Goal: Task Accomplishment & Management: Use online tool/utility

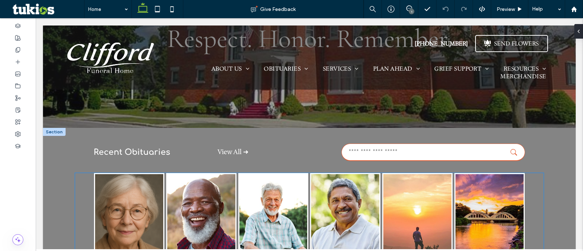
scroll to position [137, 0]
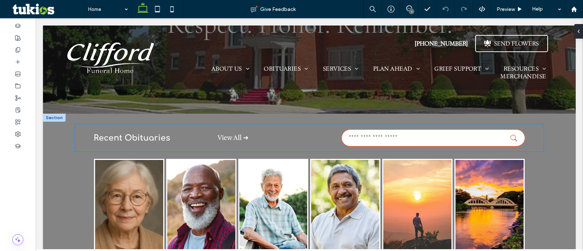
click at [453, 143] on input "text" at bounding box center [433, 137] width 184 height 17
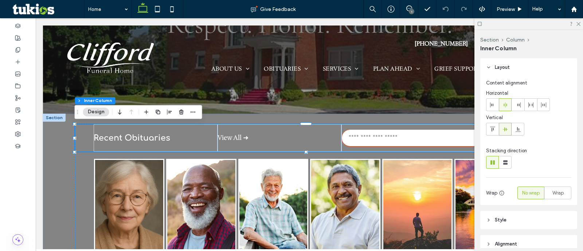
click at [453, 143] on input "text" at bounding box center [433, 137] width 184 height 17
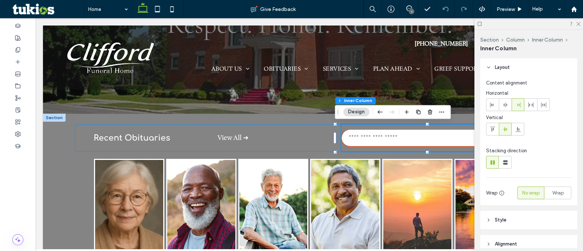
click at [457, 138] on input "text" at bounding box center [433, 137] width 184 height 17
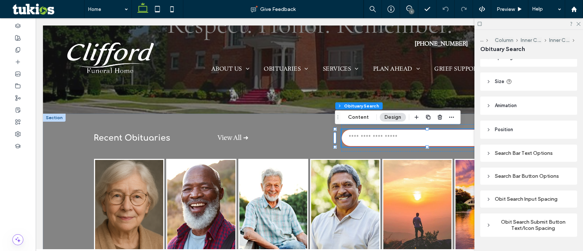
scroll to position [55, 0]
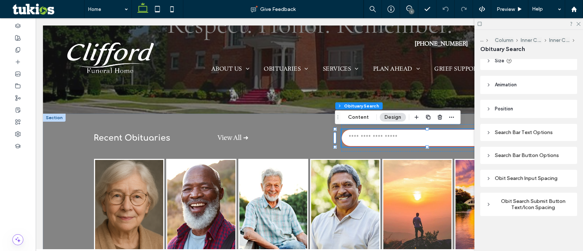
click at [534, 132] on div "Search Bar Text Options" at bounding box center [528, 132] width 85 height 6
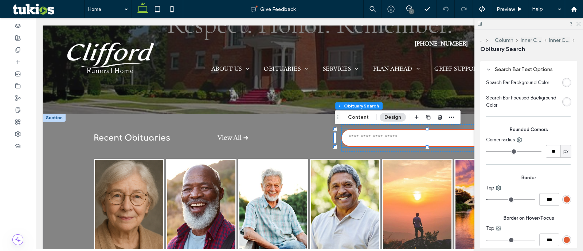
scroll to position [146, 0]
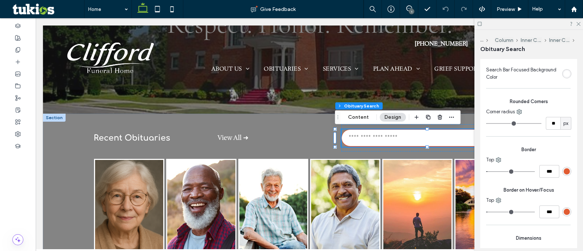
click at [563, 172] on div "rgb(225, 92, 50)" at bounding box center [566, 171] width 6 height 6
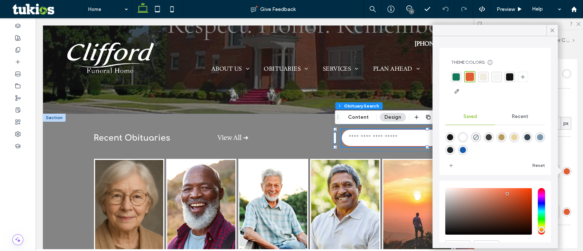
click at [495, 77] on div at bounding box center [496, 76] width 7 height 7
type input "*"
click at [563, 207] on div "rgb(225, 92, 50)" at bounding box center [566, 211] width 9 height 9
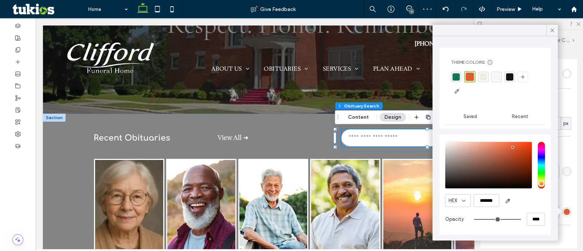
click at [495, 82] on div at bounding box center [496, 77] width 10 height 10
type input "*"
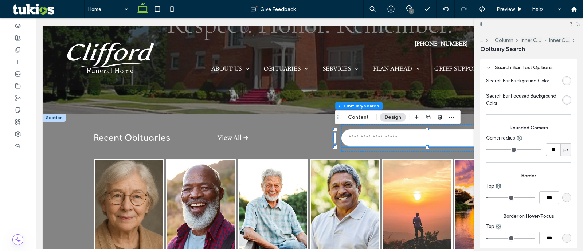
scroll to position [153, 0]
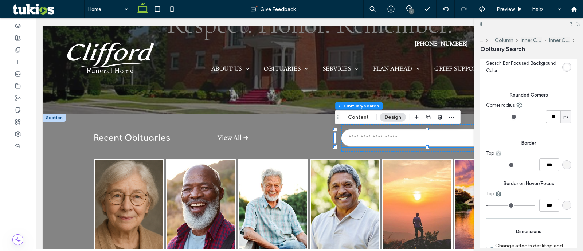
click at [497, 152] on icon at bounding box center [498, 153] width 6 height 6
click at [508, 169] on span at bounding box center [506, 169] width 9 height 8
click at [563, 165] on div "rgba(246, 246, 245, 1)" at bounding box center [566, 165] width 6 height 6
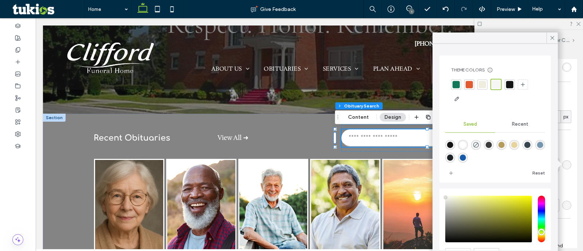
click at [501, 86] on div at bounding box center [495, 84] width 11 height 11
drag, startPoint x: 562, startPoint y: 212, endPoint x: 561, endPoint y: 205, distance: 7.0
click at [562, 212] on div "Border on Hover/Focus Top ***" at bounding box center [528, 194] width 85 height 40
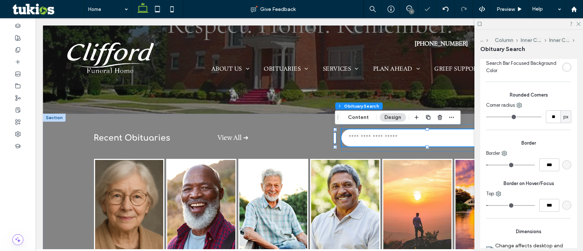
click at [563, 203] on div "rgba(246, 246, 245, 1)" at bounding box center [566, 205] width 6 height 6
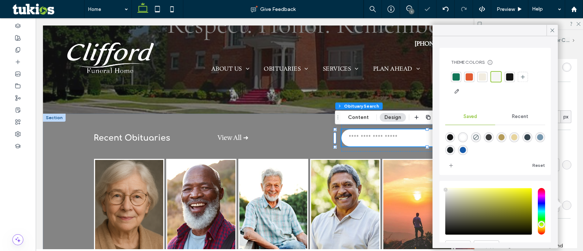
click at [561, 181] on span "Border on Hover/Focus" at bounding box center [528, 183] width 85 height 7
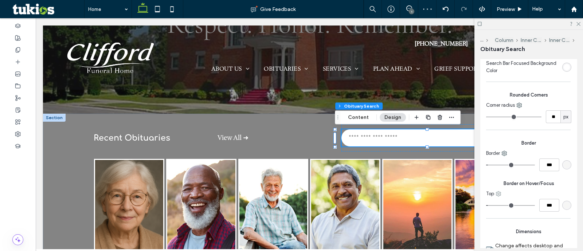
click at [499, 194] on div "Top" at bounding box center [528, 193] width 85 height 7
click at [497, 193] on use at bounding box center [498, 194] width 5 height 5
click at [519, 125] on span "All sides" at bounding box center [519, 121] width 17 height 7
click at [564, 206] on div "rgba(246, 246, 245, 1)" at bounding box center [566, 205] width 6 height 6
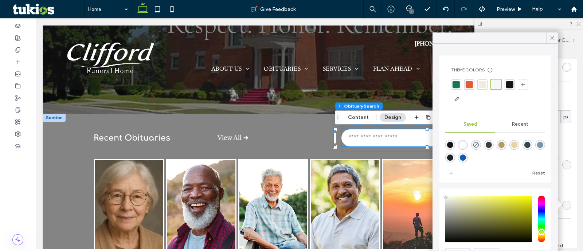
click at [495, 86] on div at bounding box center [496, 84] width 8 height 8
click at [503, 11] on span "Preview" at bounding box center [505, 9] width 18 height 6
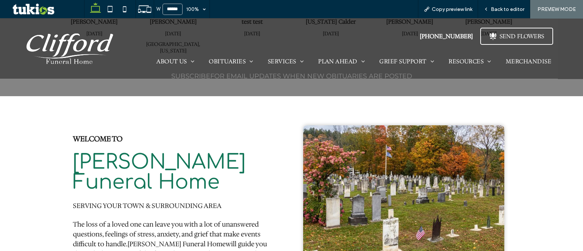
scroll to position [539, 0]
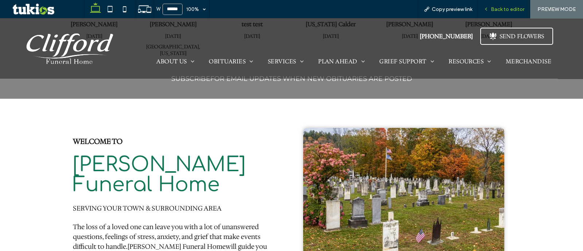
click at [500, 12] on span "Back to editor" at bounding box center [508, 9] width 34 height 6
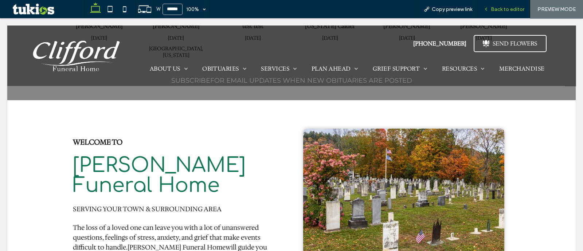
scroll to position [546, 0]
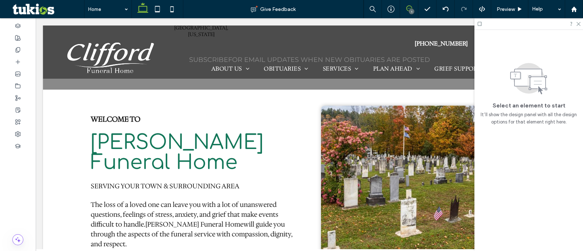
click at [410, 7] on icon at bounding box center [409, 8] width 6 height 6
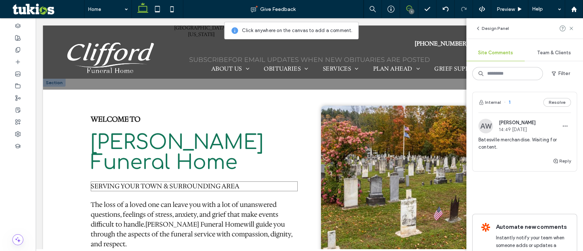
click at [173, 182] on span "SERVING YOUR TOWN & SURROUNDING AREA" at bounding box center [165, 186] width 149 height 9
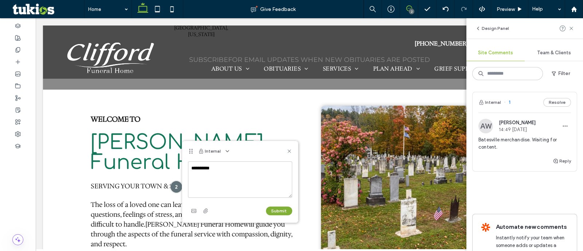
type textarea "**********"
click at [273, 212] on button "Submit" at bounding box center [279, 210] width 26 height 9
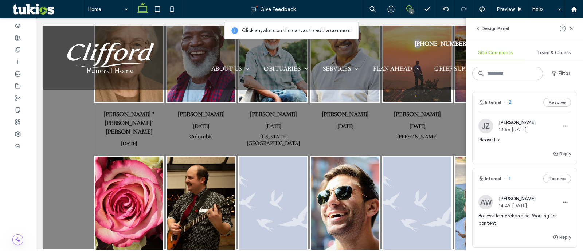
scroll to position [318, 0]
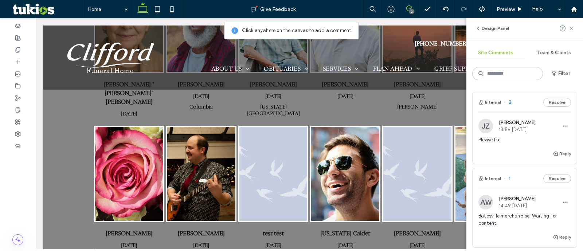
click at [204, 97] on div "[DATE]" at bounding box center [201, 95] width 63 height 7
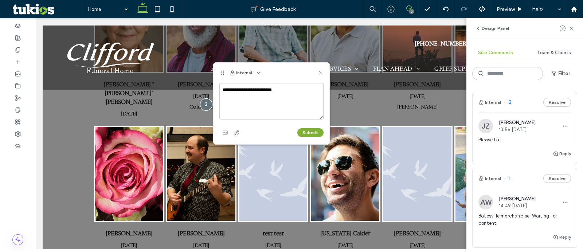
type textarea "**********"
click at [318, 130] on button "Submit" at bounding box center [310, 132] width 26 height 9
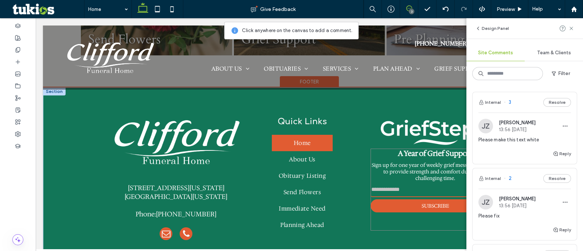
scroll to position [1034, 0]
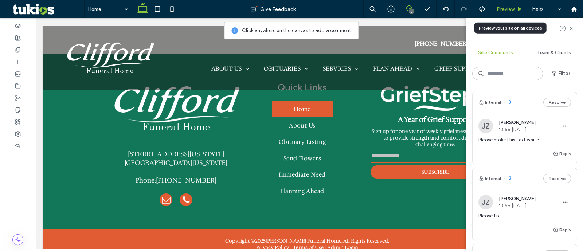
click at [502, 6] on span "Preview" at bounding box center [505, 9] width 18 height 6
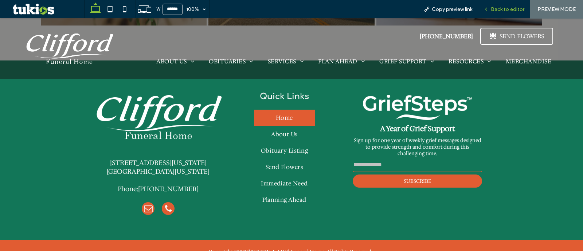
click at [505, 11] on span "Back to editor" at bounding box center [508, 9] width 34 height 6
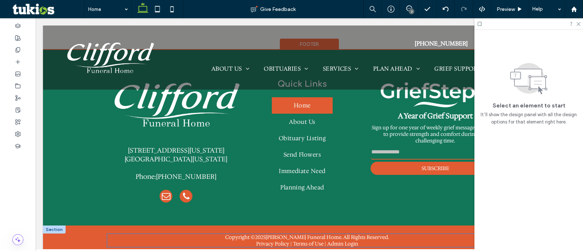
scroll to position [1034, 0]
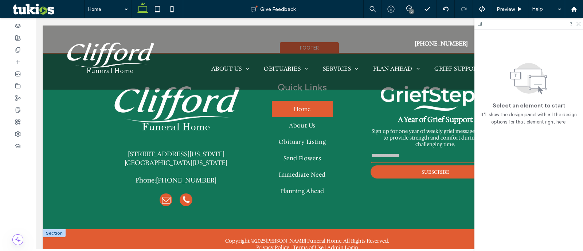
click at [55, 229] on div at bounding box center [54, 233] width 23 height 8
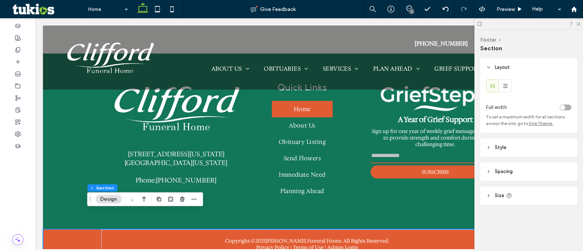
click at [520, 152] on header "Style" at bounding box center [528, 147] width 97 height 18
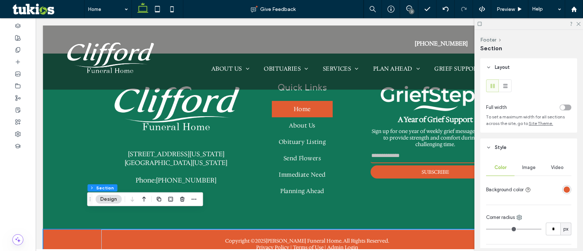
click at [562, 186] on div "rgba(225, 92, 50, 1)" at bounding box center [566, 189] width 9 height 9
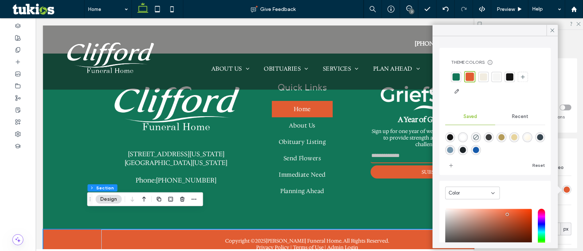
click at [459, 78] on div at bounding box center [455, 76] width 7 height 7
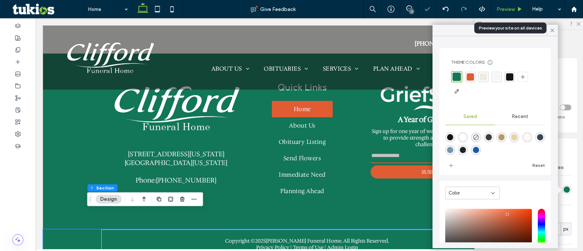
click at [501, 9] on span "Preview" at bounding box center [505, 9] width 18 height 6
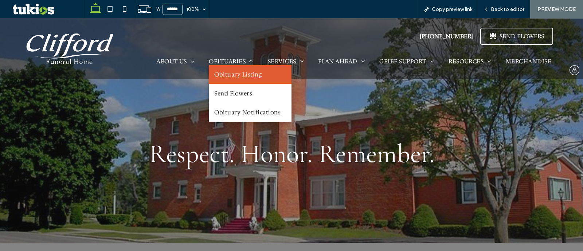
click at [226, 75] on span "Obituary Listing" at bounding box center [237, 75] width 47 height 8
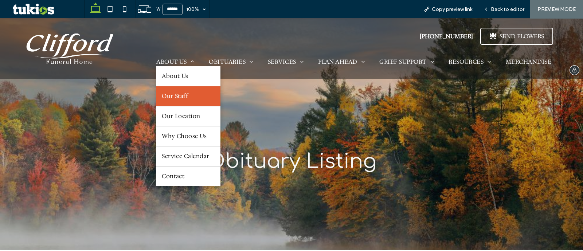
click at [169, 91] on link "Our Staff" at bounding box center [188, 96] width 64 height 20
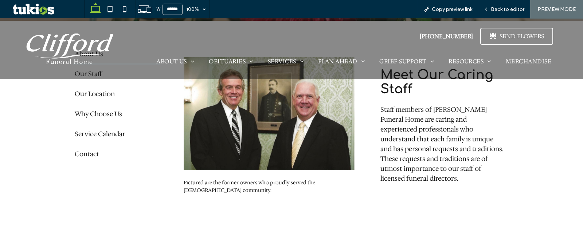
scroll to position [273, 0]
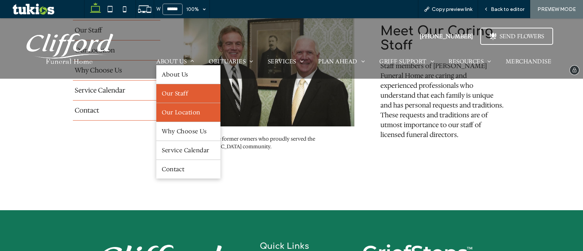
click at [179, 110] on span "Our Location" at bounding box center [181, 113] width 39 height 8
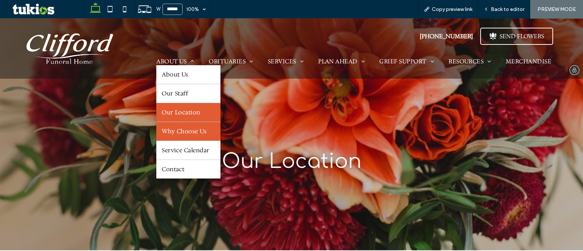
click at [177, 134] on span "Why Choose Us" at bounding box center [184, 131] width 45 height 8
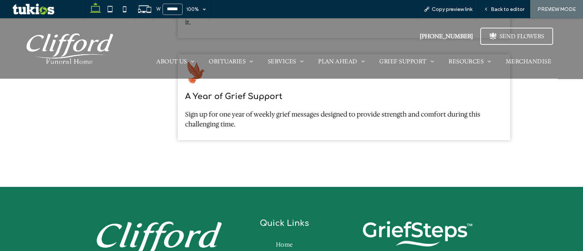
scroll to position [928, 0]
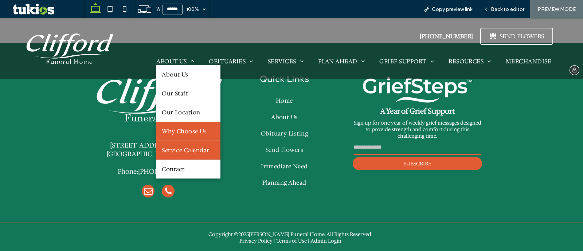
click at [177, 158] on link "Service Calendar" at bounding box center [188, 150] width 64 height 19
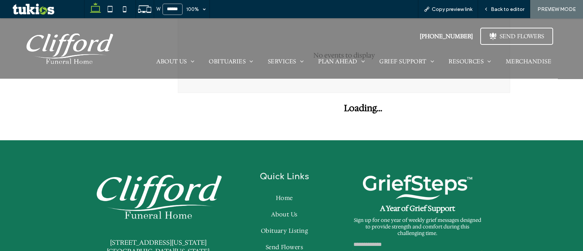
scroll to position [149, 0]
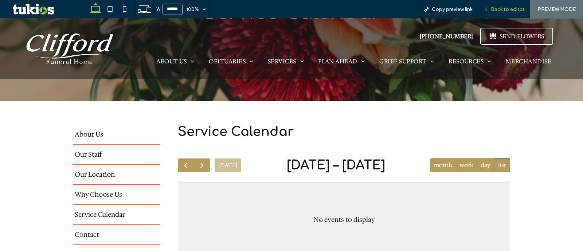
click at [490, 12] on div "Back to editor" at bounding box center [504, 9] width 52 height 6
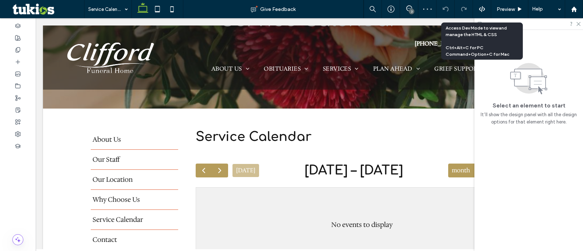
scroll to position [156, 0]
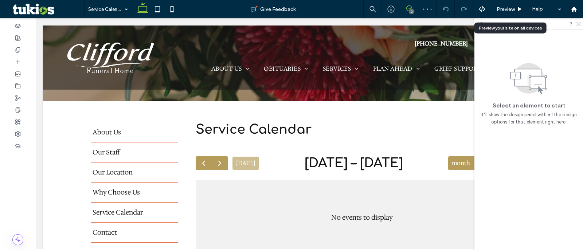
click at [405, 7] on span at bounding box center [409, 8] width 18 height 6
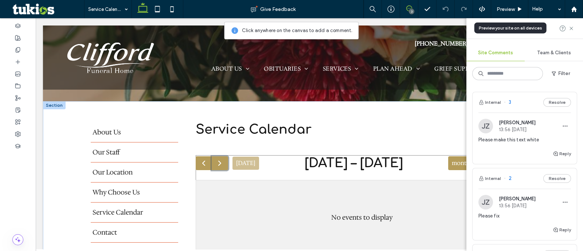
click at [212, 164] on button "button" at bounding box center [220, 163] width 16 height 14
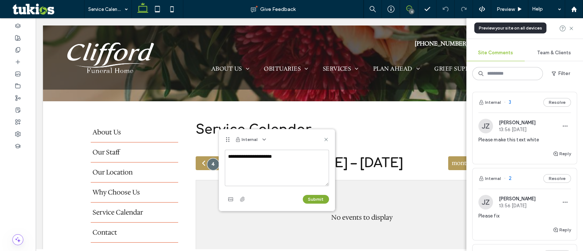
type textarea "**********"
click at [314, 200] on button "Submit" at bounding box center [316, 199] width 26 height 9
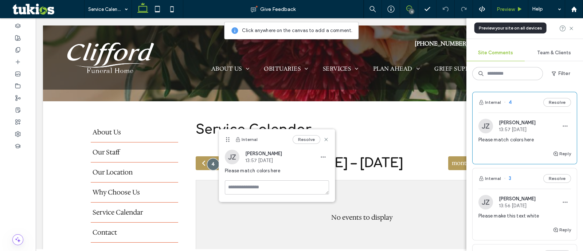
click at [509, 14] on div "Preview" at bounding box center [509, 9] width 37 height 18
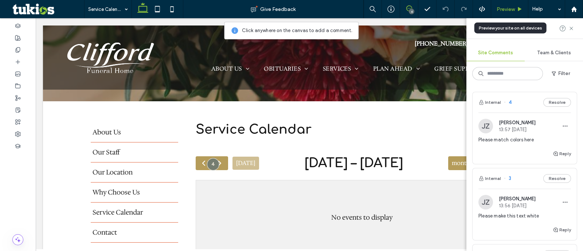
click at [513, 6] on span "Preview" at bounding box center [505, 9] width 18 height 6
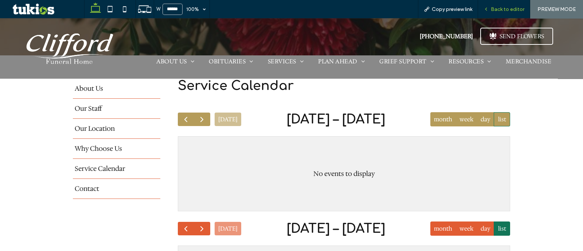
drag, startPoint x: 495, startPoint y: 11, endPoint x: 415, endPoint y: 36, distance: 83.5
click at [495, 11] on span "Back to editor" at bounding box center [508, 9] width 34 height 6
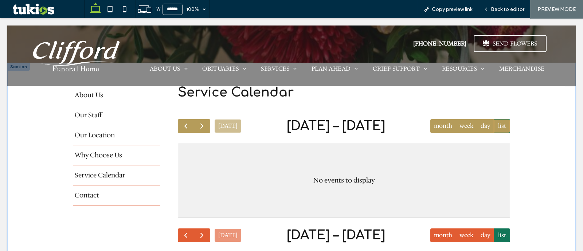
scroll to position [202, 0]
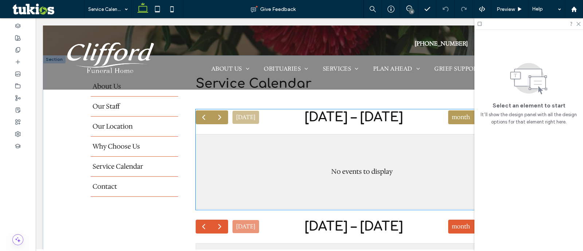
click at [244, 154] on div "No events to display" at bounding box center [361, 171] width 331 height 74
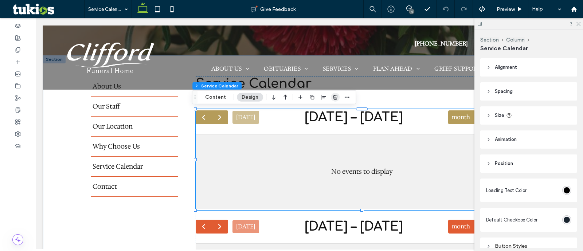
click at [334, 95] on use "button" at bounding box center [335, 97] width 4 height 5
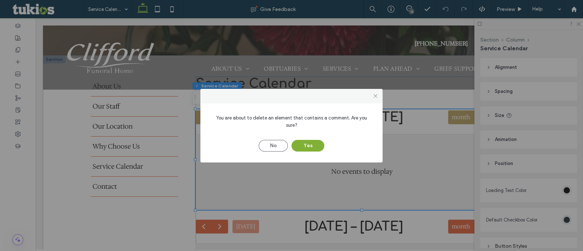
click at [315, 142] on button "Yes" at bounding box center [307, 146] width 33 height 12
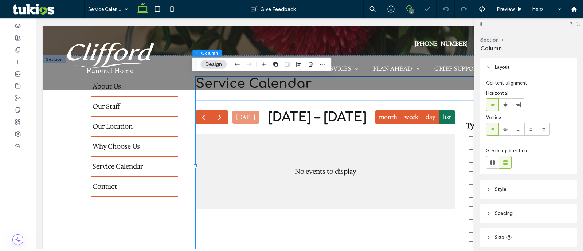
click at [408, 9] on icon at bounding box center [409, 8] width 6 height 6
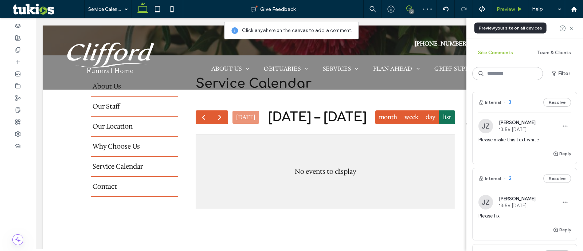
click at [519, 8] on use at bounding box center [520, 9] width 4 height 4
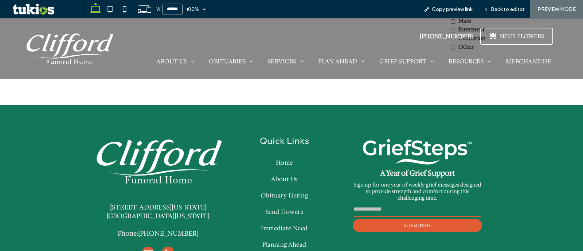
scroll to position [195, 0]
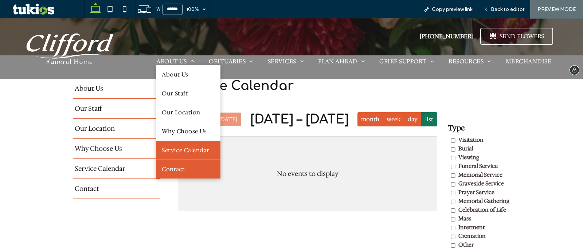
click at [177, 166] on link "Contact" at bounding box center [188, 169] width 64 height 19
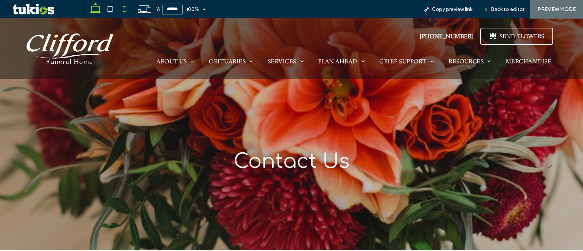
click at [125, 9] on icon at bounding box center [124, 9] width 15 height 15
type input "*****"
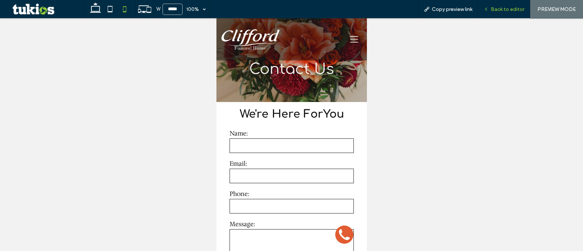
click at [501, 13] on div "Back to editor" at bounding box center [504, 9] width 52 height 18
click at [515, 6] on span "Back to editor" at bounding box center [508, 9] width 34 height 6
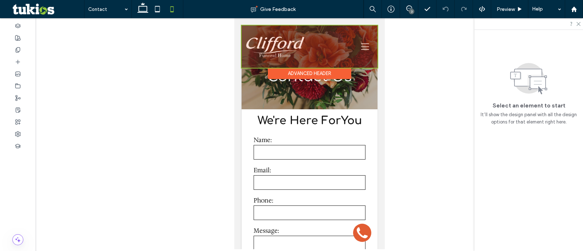
drag, startPoint x: 312, startPoint y: 51, endPoint x: 281, endPoint y: 60, distance: 31.9
click at [312, 51] on div at bounding box center [309, 46] width 136 height 42
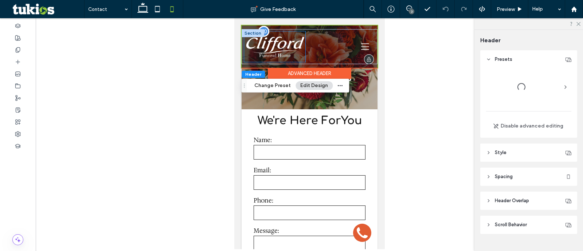
click at [283, 59] on img at bounding box center [274, 46] width 61 height 31
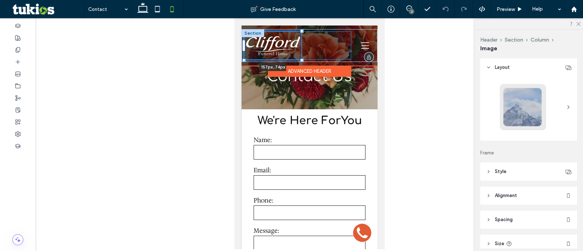
drag, startPoint x: 304, startPoint y: 60, endPoint x: 301, endPoint y: 57, distance: 4.4
click at [301, 57] on div "157px , 74px (802) 773-3010 .st0-{display:none;} .st1-{display:inline;} .st2-{f…" at bounding box center [309, 45] width 136 height 33
type input "***"
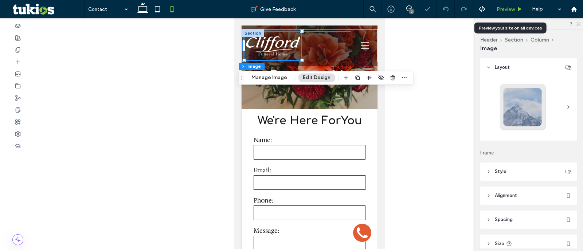
click at [507, 6] on span "Preview" at bounding box center [505, 9] width 18 height 6
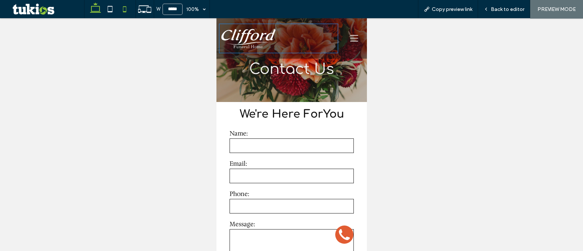
click at [92, 8] on icon at bounding box center [95, 9] width 15 height 15
type input "******"
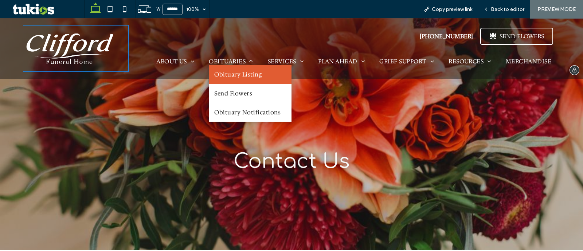
click at [241, 71] on span "Obituary Listing" at bounding box center [237, 75] width 47 height 8
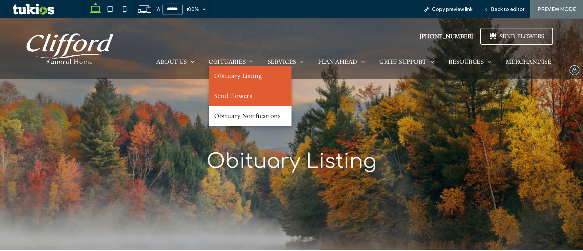
click at [235, 97] on span "Send Flowers" at bounding box center [233, 96] width 38 height 9
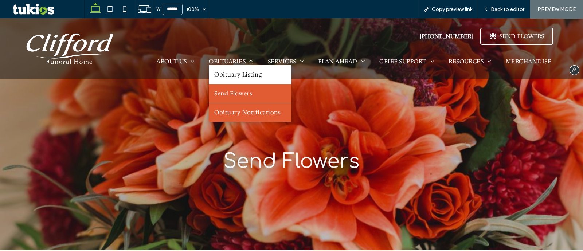
click at [236, 109] on span "Obituary Notifications" at bounding box center [247, 113] width 66 height 8
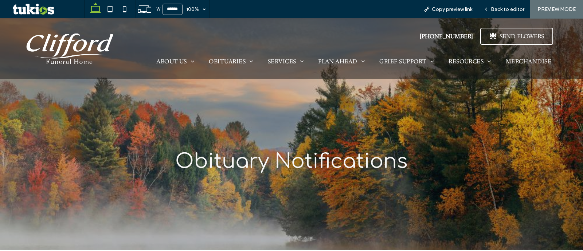
click at [277, 81] on div "Obituary Notifications" at bounding box center [291, 134] width 583 height 232
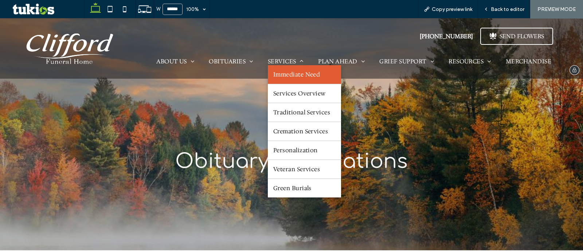
click at [276, 75] on span "Immediate Need" at bounding box center [296, 75] width 47 height 8
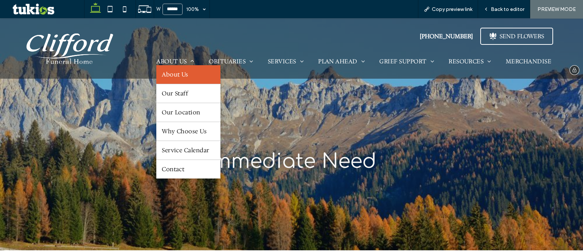
click at [170, 70] on link "About Us" at bounding box center [188, 74] width 64 height 19
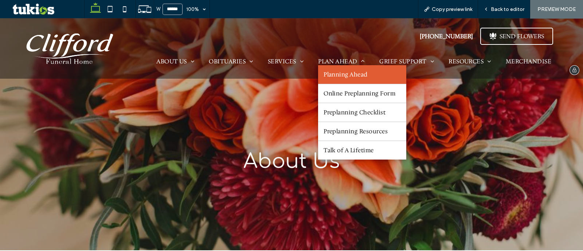
click at [330, 78] on span "Planning Ahead" at bounding box center [345, 75] width 44 height 8
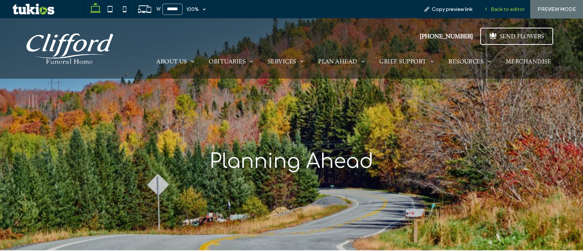
click at [499, 4] on div "Back to editor" at bounding box center [504, 9] width 52 height 18
click at [498, 12] on div "Back to editor" at bounding box center [504, 9] width 52 height 18
click at [502, 8] on span "Back to editor" at bounding box center [508, 9] width 34 height 6
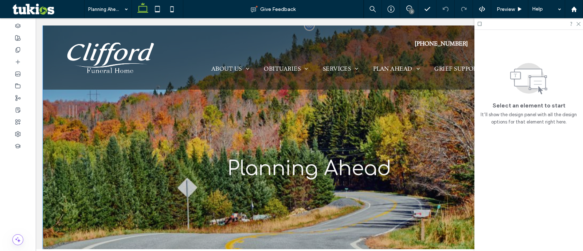
click at [260, 114] on div "Planning Ahead" at bounding box center [309, 141] width 532 height 232
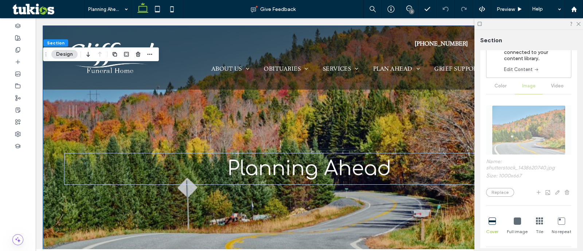
scroll to position [137, 0]
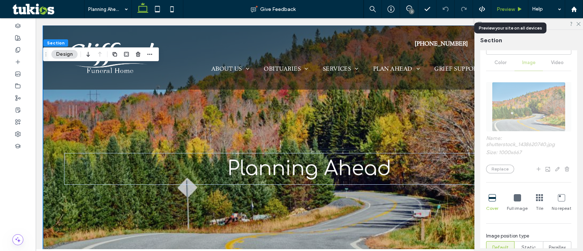
click at [517, 9] on icon at bounding box center [519, 9] width 5 height 5
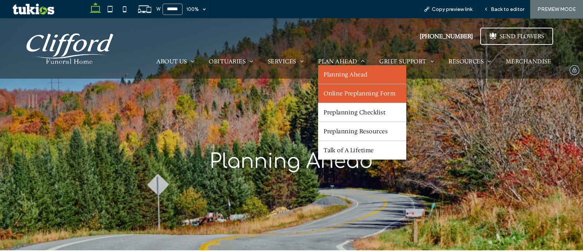
click at [366, 92] on span "Online Preplanning Form" at bounding box center [359, 94] width 72 height 8
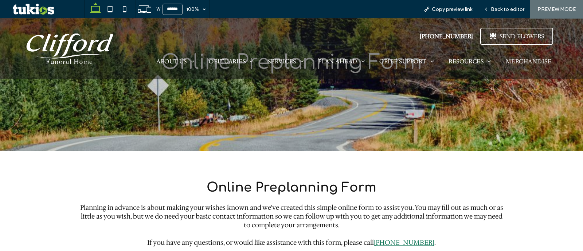
scroll to position [182, 0]
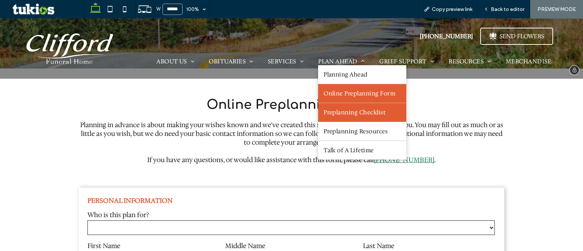
click at [365, 121] on link "Preplanning Checklist" at bounding box center [362, 112] width 88 height 19
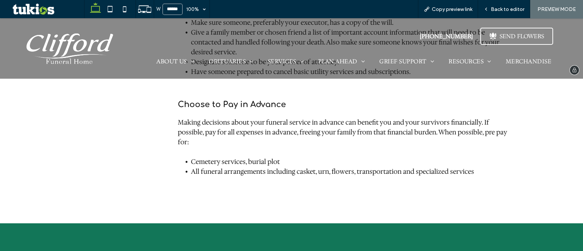
scroll to position [637, 0]
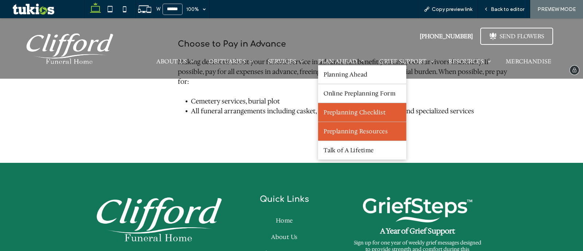
click at [345, 131] on span "Preplanning Resources" at bounding box center [355, 131] width 64 height 8
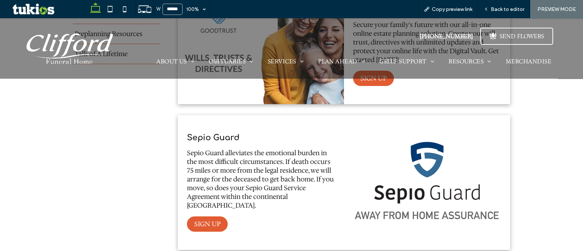
scroll to position [318, 0]
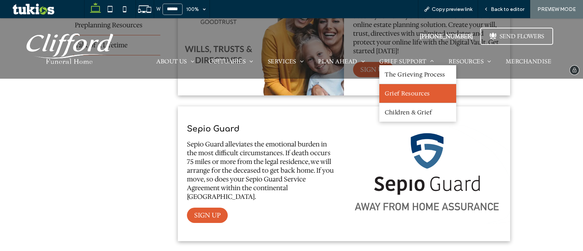
click at [388, 101] on link "Grief Resources" at bounding box center [417, 93] width 77 height 19
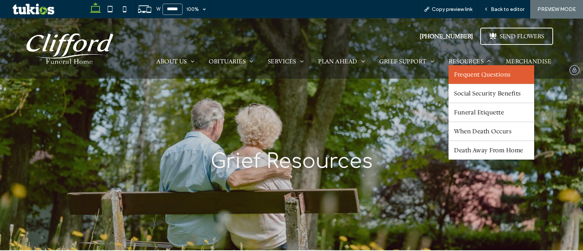
click at [474, 66] on link "Frequent Questions" at bounding box center [491, 74] width 86 height 19
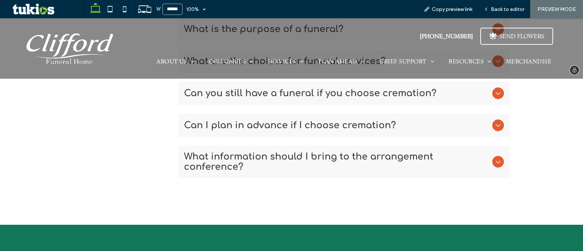
scroll to position [364, 0]
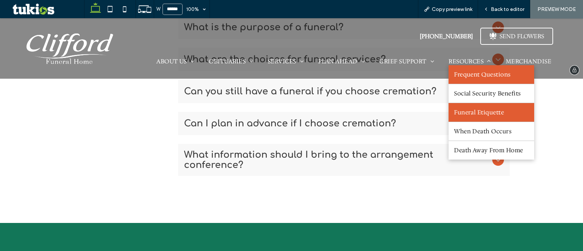
click at [468, 116] on span "Funeral Etiquette" at bounding box center [479, 113] width 50 height 8
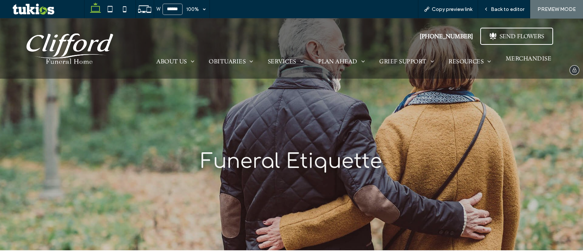
click at [524, 62] on span "Merchandise" at bounding box center [528, 59] width 46 height 8
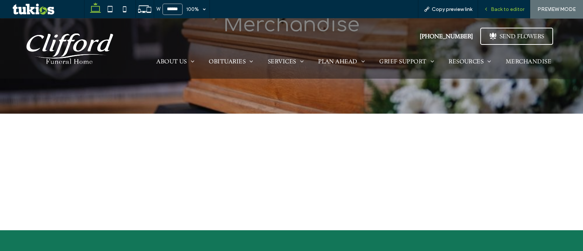
click at [507, 12] on span "Back to editor" at bounding box center [508, 9] width 34 height 6
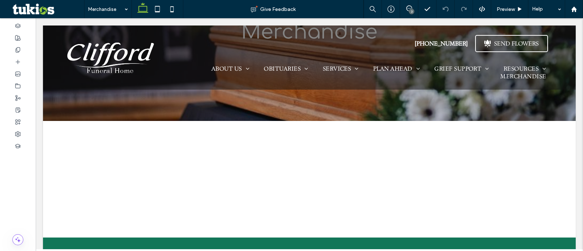
scroll to position [143, 0]
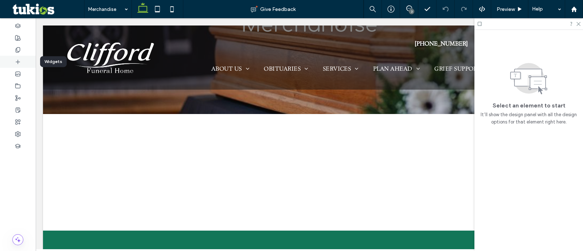
click at [18, 62] on icon at bounding box center [18, 62] width 6 height 6
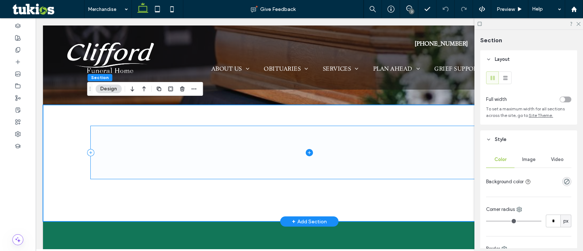
scroll to position [156, 0]
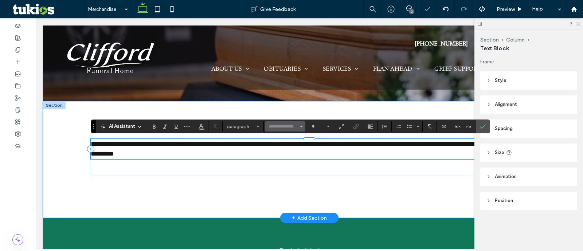
type input "**********"
type input "**"
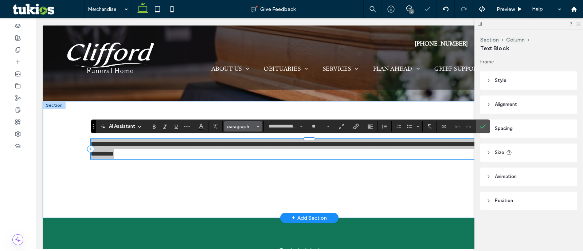
click at [253, 130] on button "paragraph" at bounding box center [243, 126] width 38 height 10
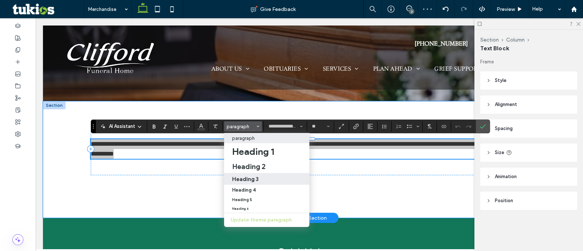
drag, startPoint x: 262, startPoint y: 173, endPoint x: 227, endPoint y: 151, distance: 40.9
click at [262, 173] on label "Heading 3" at bounding box center [266, 179] width 85 height 12
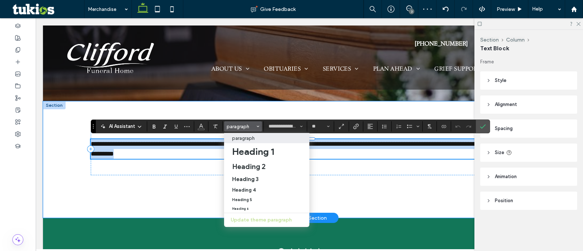
type input "*********"
type input "**"
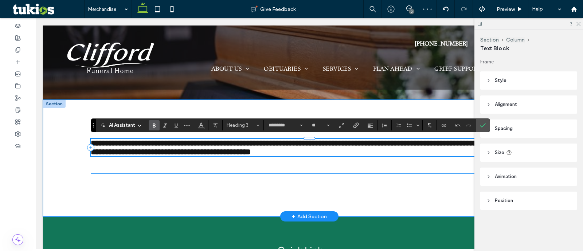
scroll to position [162, 0]
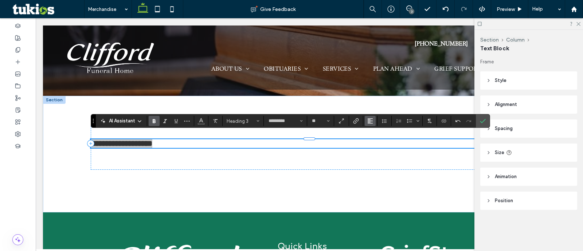
click at [374, 121] on button "Alignment" at bounding box center [370, 121] width 11 height 10
click at [375, 143] on icon "ui.textEditor.alignment.center" at bounding box center [376, 144] width 6 height 6
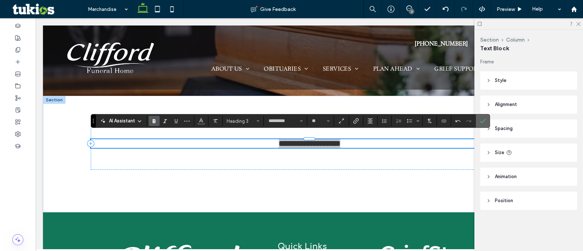
drag, startPoint x: 481, startPoint y: 120, endPoint x: 409, endPoint y: 119, distance: 72.5
click at [481, 120] on icon "Confirm" at bounding box center [483, 121] width 6 height 6
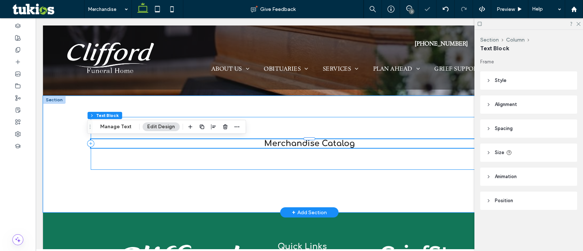
drag, startPoint x: 402, startPoint y: 168, endPoint x: 458, endPoint y: 134, distance: 64.9
click at [402, 167] on div "Merchandise Catalog" at bounding box center [309, 143] width 437 height 53
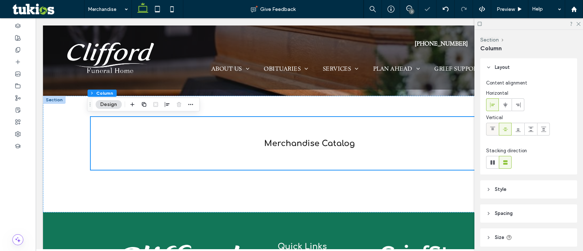
click at [493, 127] on icon at bounding box center [492, 129] width 6 height 6
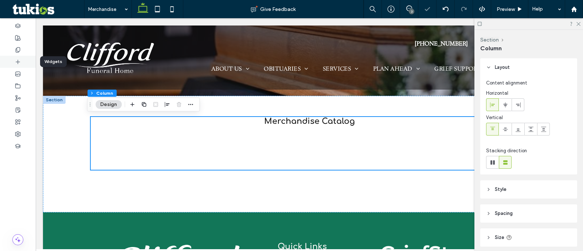
click at [19, 63] on icon at bounding box center [18, 62] width 6 height 6
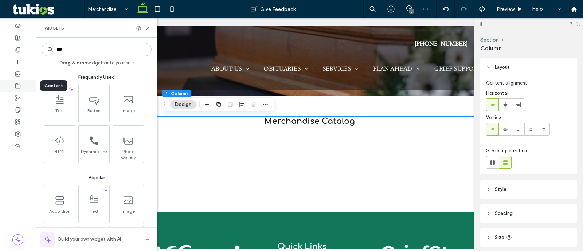
type input "****"
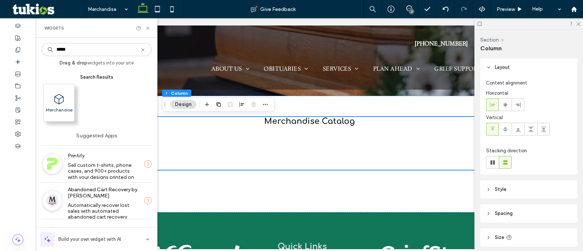
type input "*****"
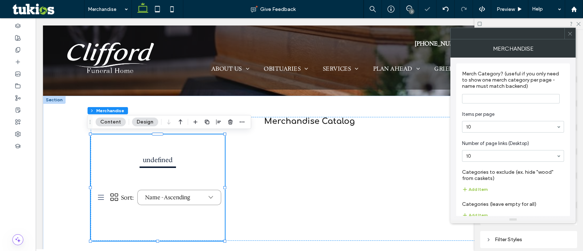
click at [570, 33] on icon at bounding box center [569, 33] width 5 height 5
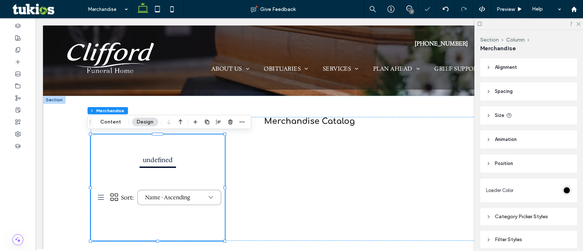
click at [516, 58] on div "Section Column Merchandise" at bounding box center [528, 44] width 97 height 28
drag, startPoint x: 512, startPoint y: 66, endPoint x: 548, endPoint y: 80, distance: 38.9
click at [513, 65] on span "Alignment" at bounding box center [506, 67] width 22 height 7
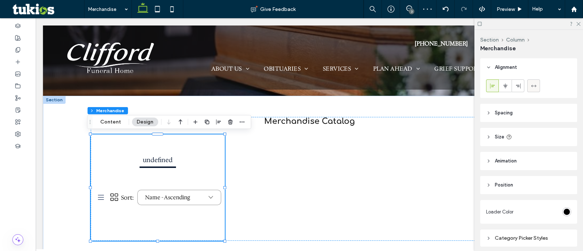
click at [532, 81] on span at bounding box center [534, 86] width 6 height 12
type input "***"
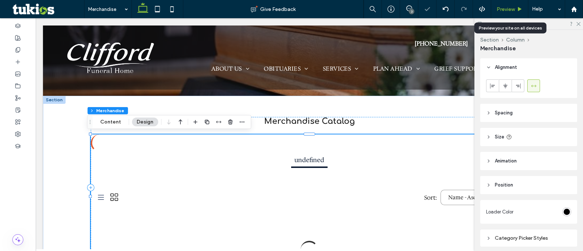
click at [501, 11] on span "Preview" at bounding box center [505, 9] width 18 height 6
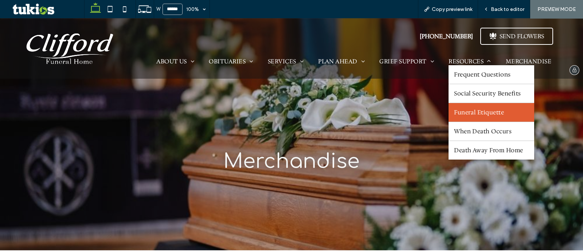
click at [482, 116] on span "Funeral Etiquette" at bounding box center [479, 113] width 50 height 8
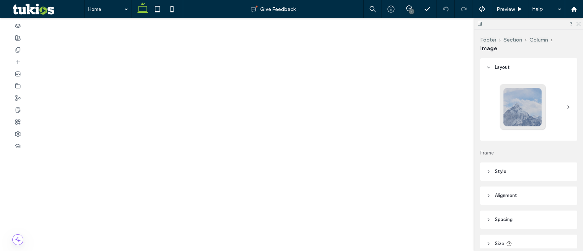
type input "***"
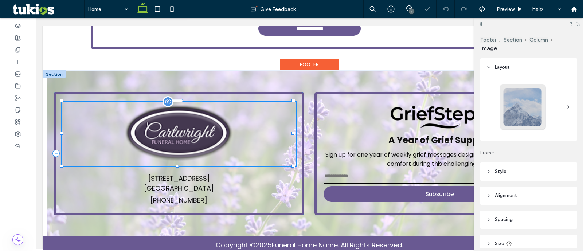
scroll to position [1556, 0]
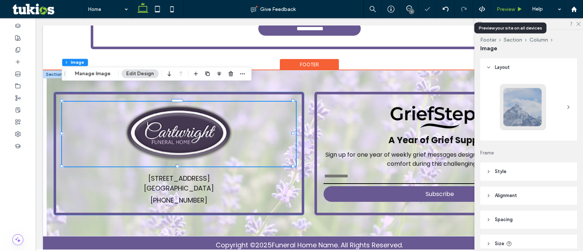
click at [502, 6] on span "Preview" at bounding box center [505, 9] width 18 height 6
